Goal: Task Accomplishment & Management: Use online tool/utility

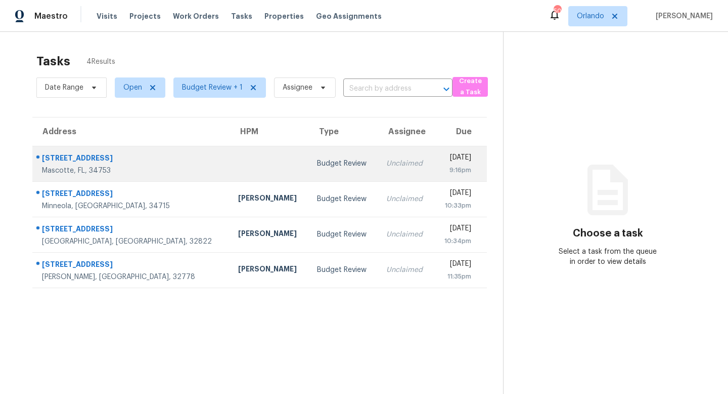
click at [309, 172] on td "Budget Review" at bounding box center [343, 163] width 69 height 35
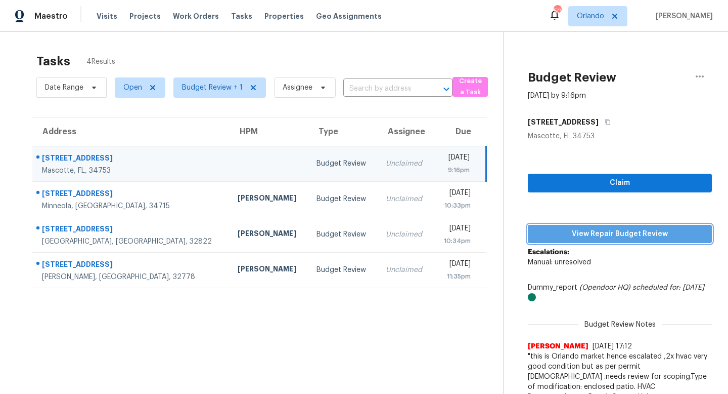
click at [622, 233] on span "View Repair Budget Review" at bounding box center [620, 234] width 168 height 13
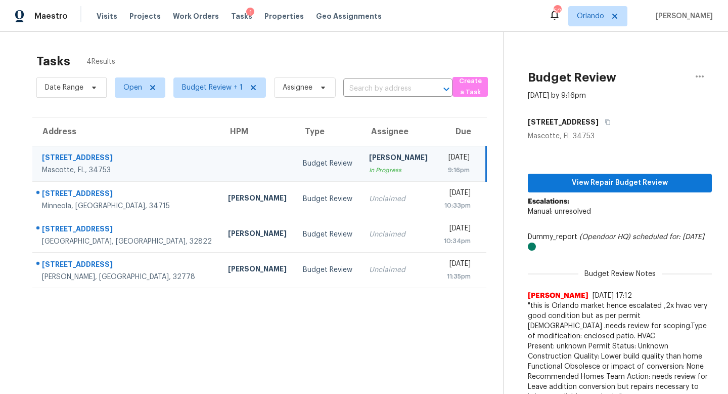
click at [303, 166] on div "Budget Review" at bounding box center [328, 163] width 50 height 10
click at [624, 183] on span "View Repair Budget Review" at bounding box center [620, 183] width 168 height 13
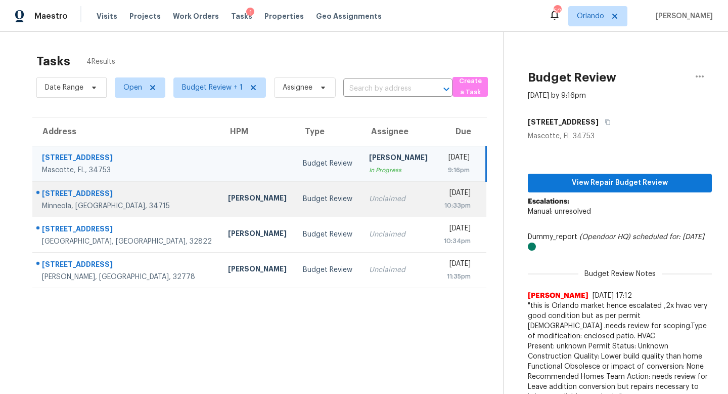
click at [361, 201] on td "Unclaimed" at bounding box center [398, 198] width 75 height 35
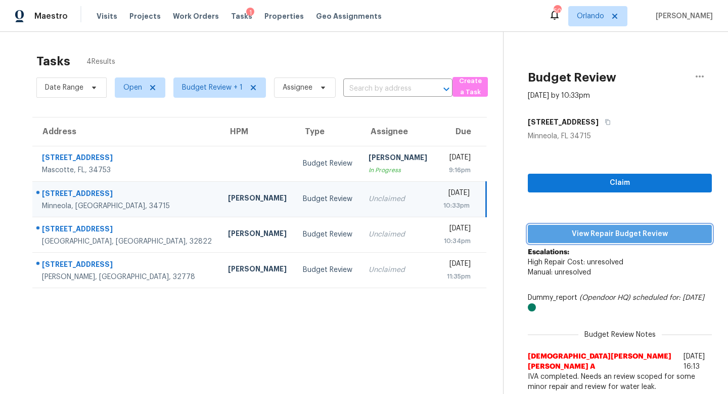
click at [607, 232] on span "View Repair Budget Review" at bounding box center [620, 234] width 168 height 13
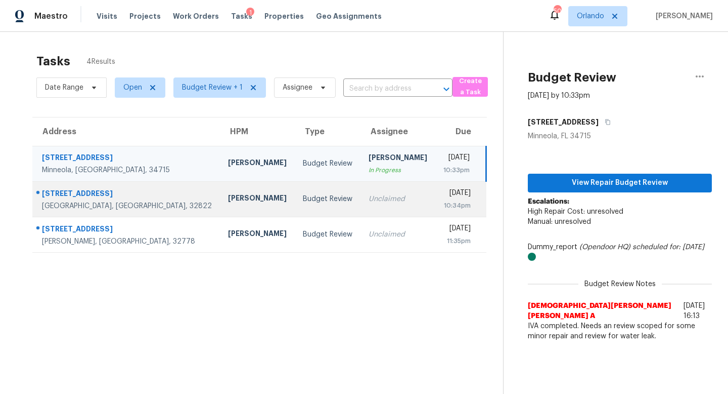
click at [369, 203] on div "Unclaimed" at bounding box center [398, 199] width 59 height 10
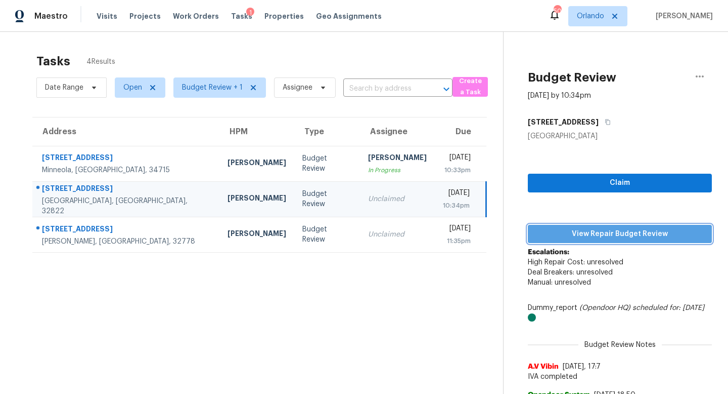
click at [602, 234] on span "View Repair Budget Review" at bounding box center [620, 234] width 168 height 13
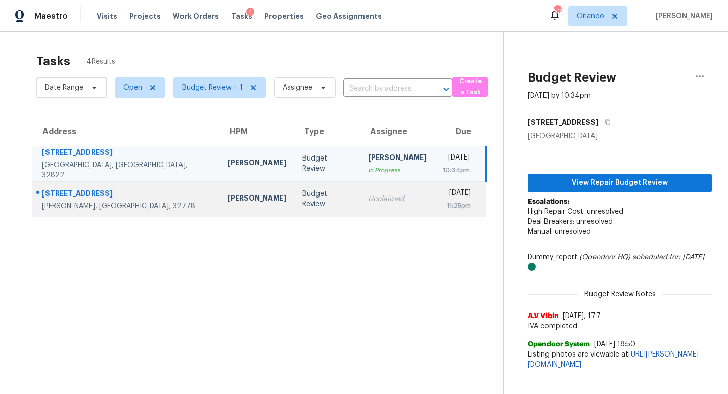
click at [302, 196] on div "Budget Review" at bounding box center [327, 199] width 50 height 20
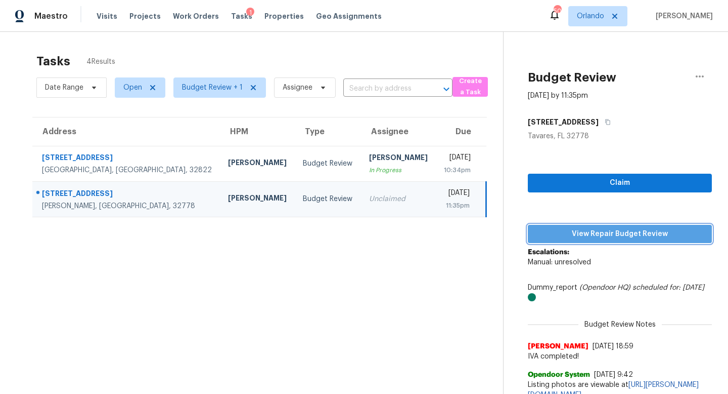
click at [620, 234] on span "View Repair Budget Review" at bounding box center [620, 234] width 168 height 13
